Goal: Find specific page/section: Find specific page/section

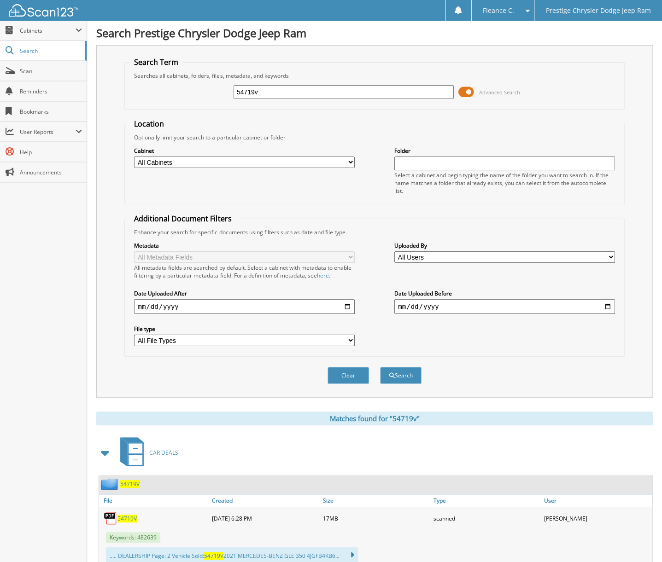
drag, startPoint x: 298, startPoint y: 89, endPoint x: 220, endPoint y: 86, distance: 78.3
click at [220, 86] on div "54719v Advanced Search" at bounding box center [373, 92] width 489 height 25
type input "44809"
click at [380, 367] on button "Search" at bounding box center [400, 375] width 41 height 17
click at [126, 515] on span "44809" at bounding box center [125, 519] width 16 height 8
